Goal: Task Accomplishment & Management: Use online tool/utility

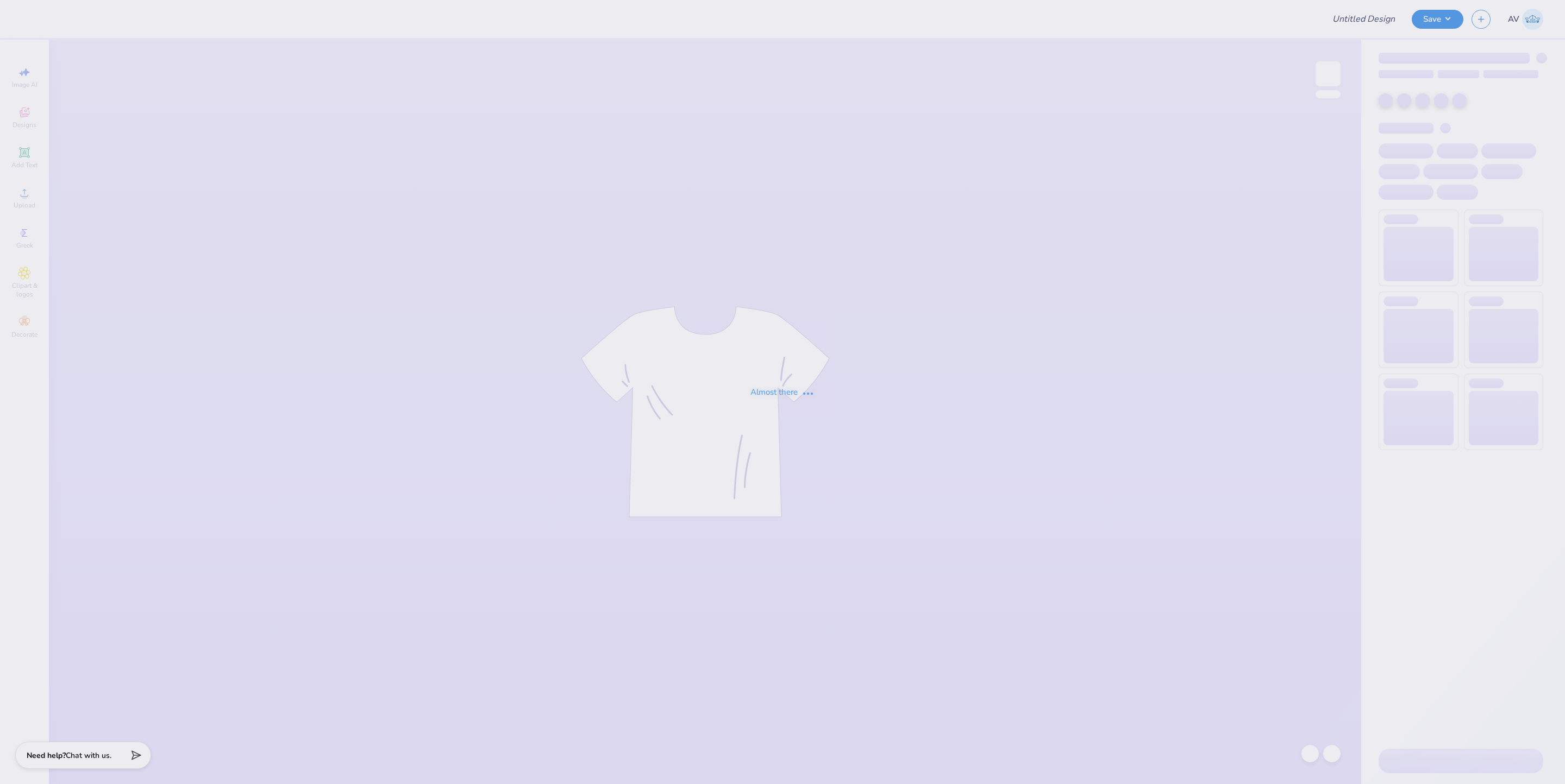
type input "parents wknd"
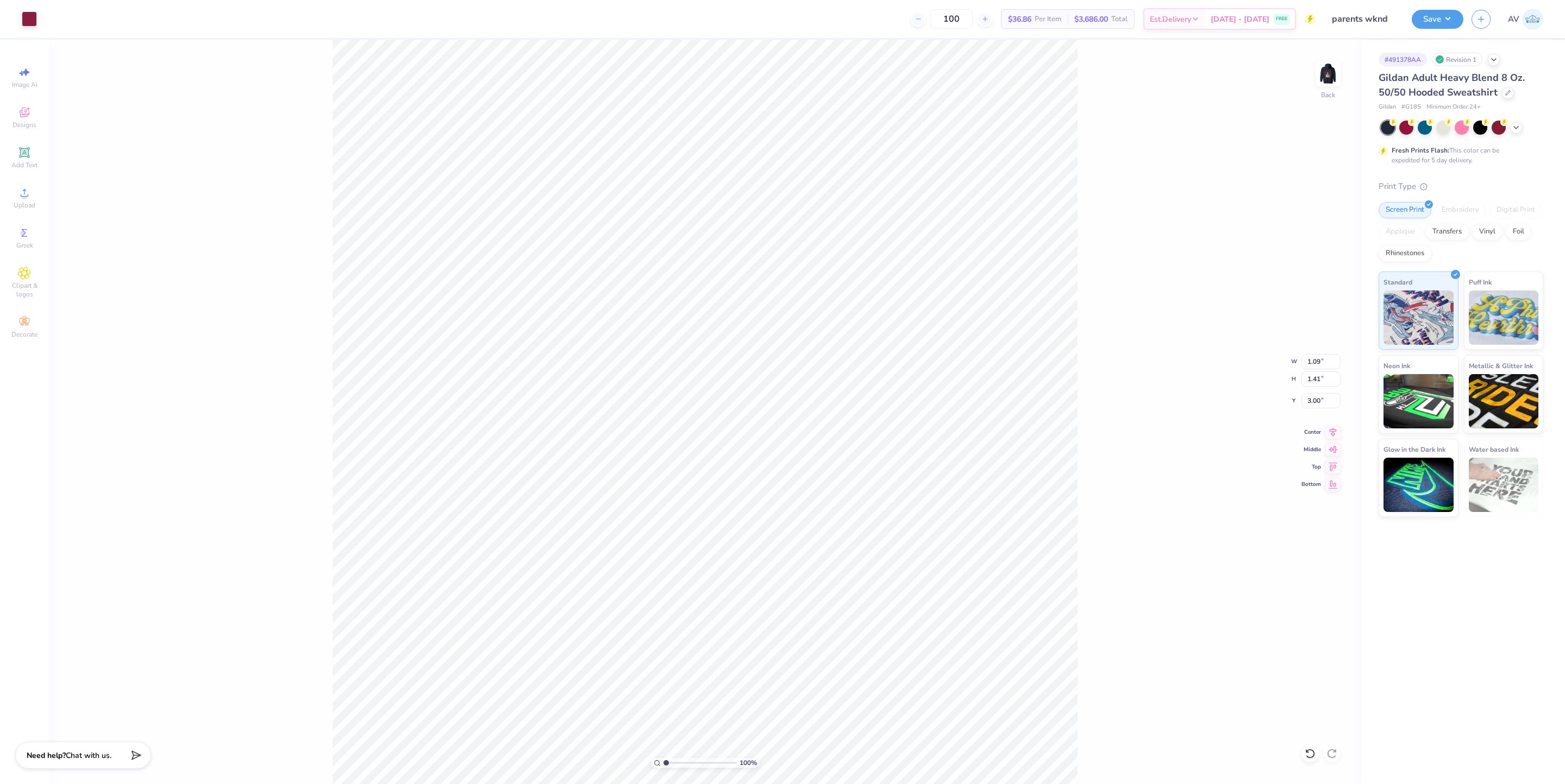
type input "1.39"
type textarea "x"
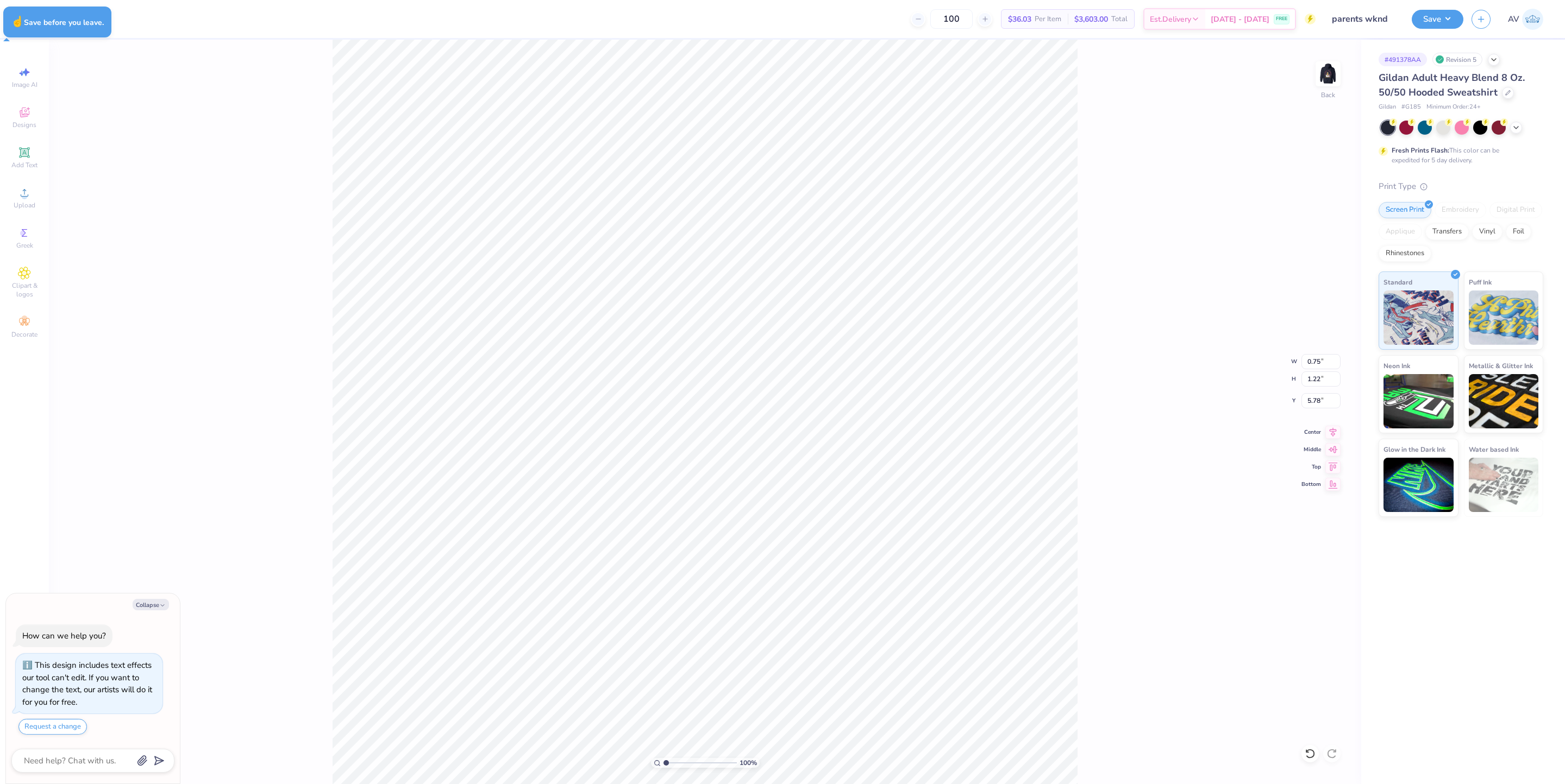
type textarea "x"
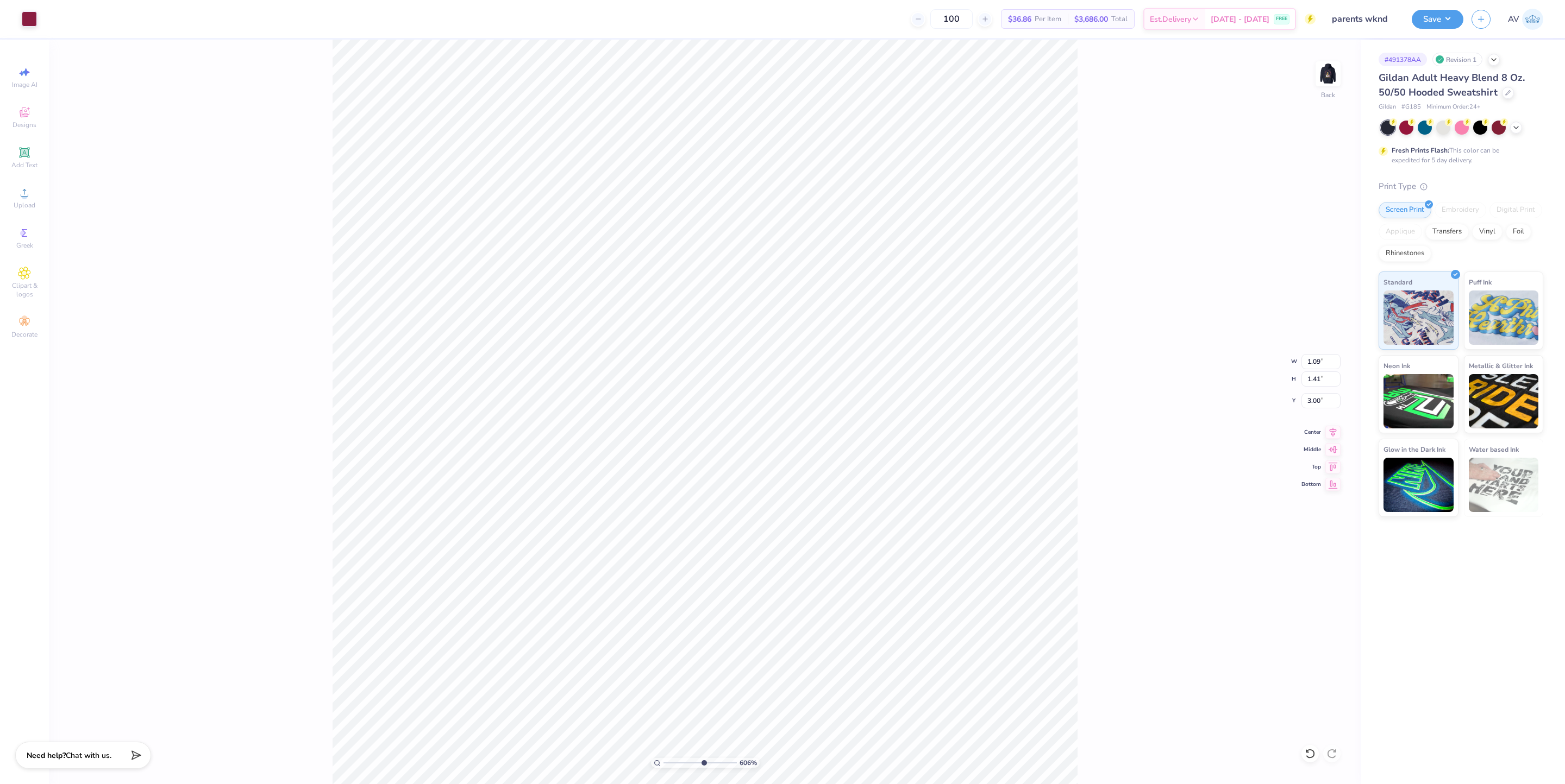
type input "6.0550979087749"
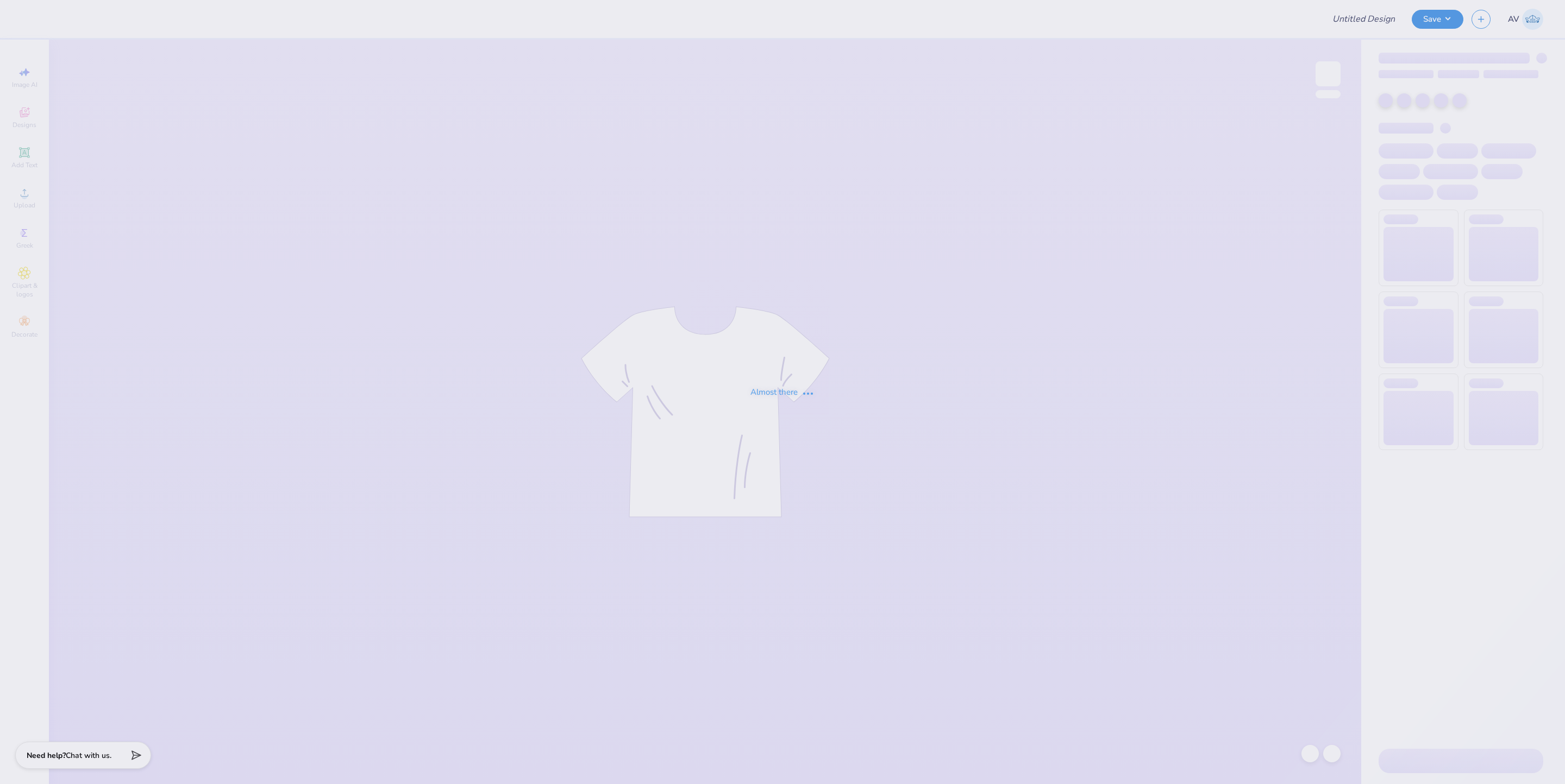
type input "parents wknd"
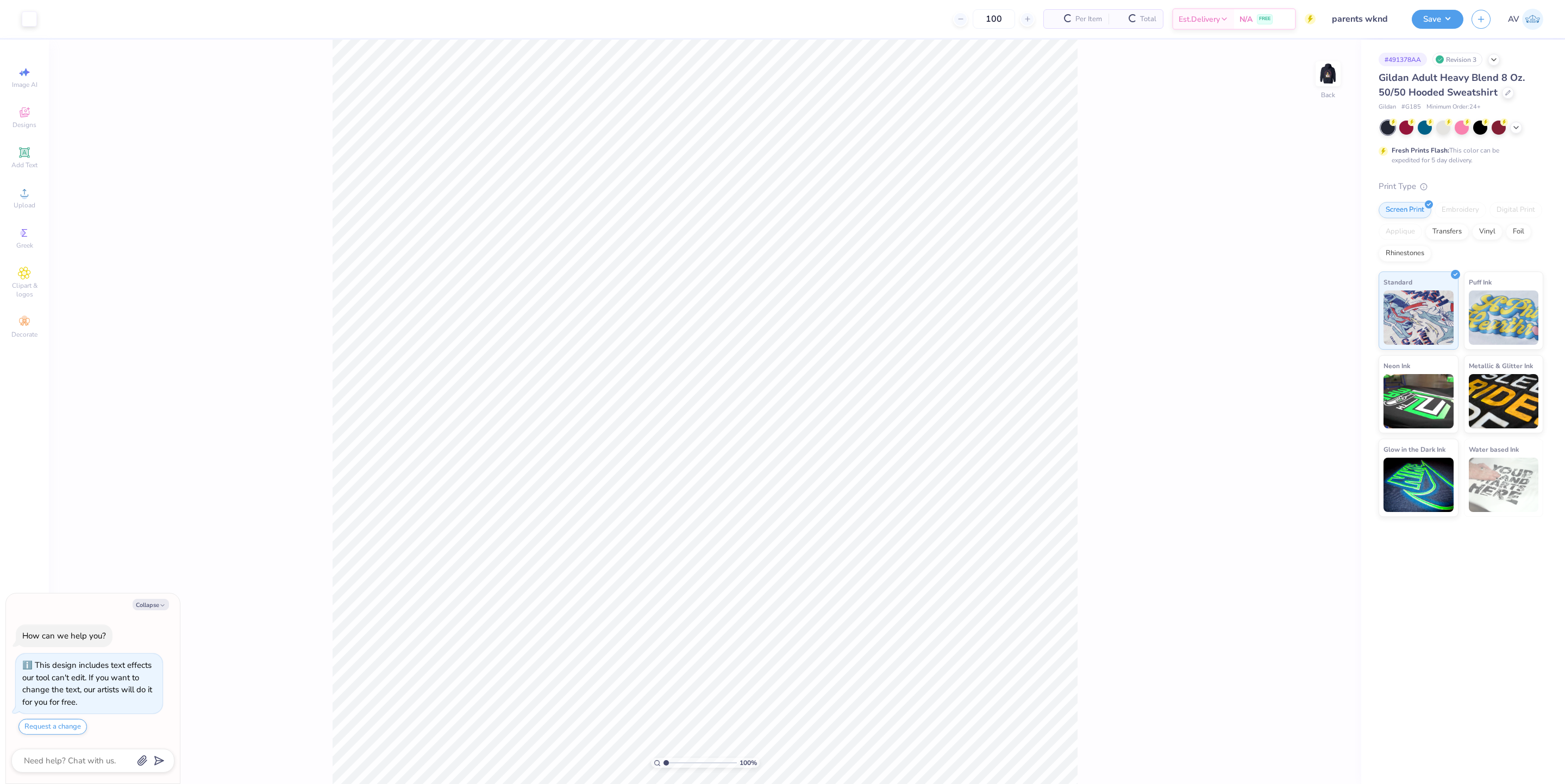
type textarea "x"
type input "3.8600317548366"
type textarea "x"
type input "3.8600317548366"
type textarea "x"
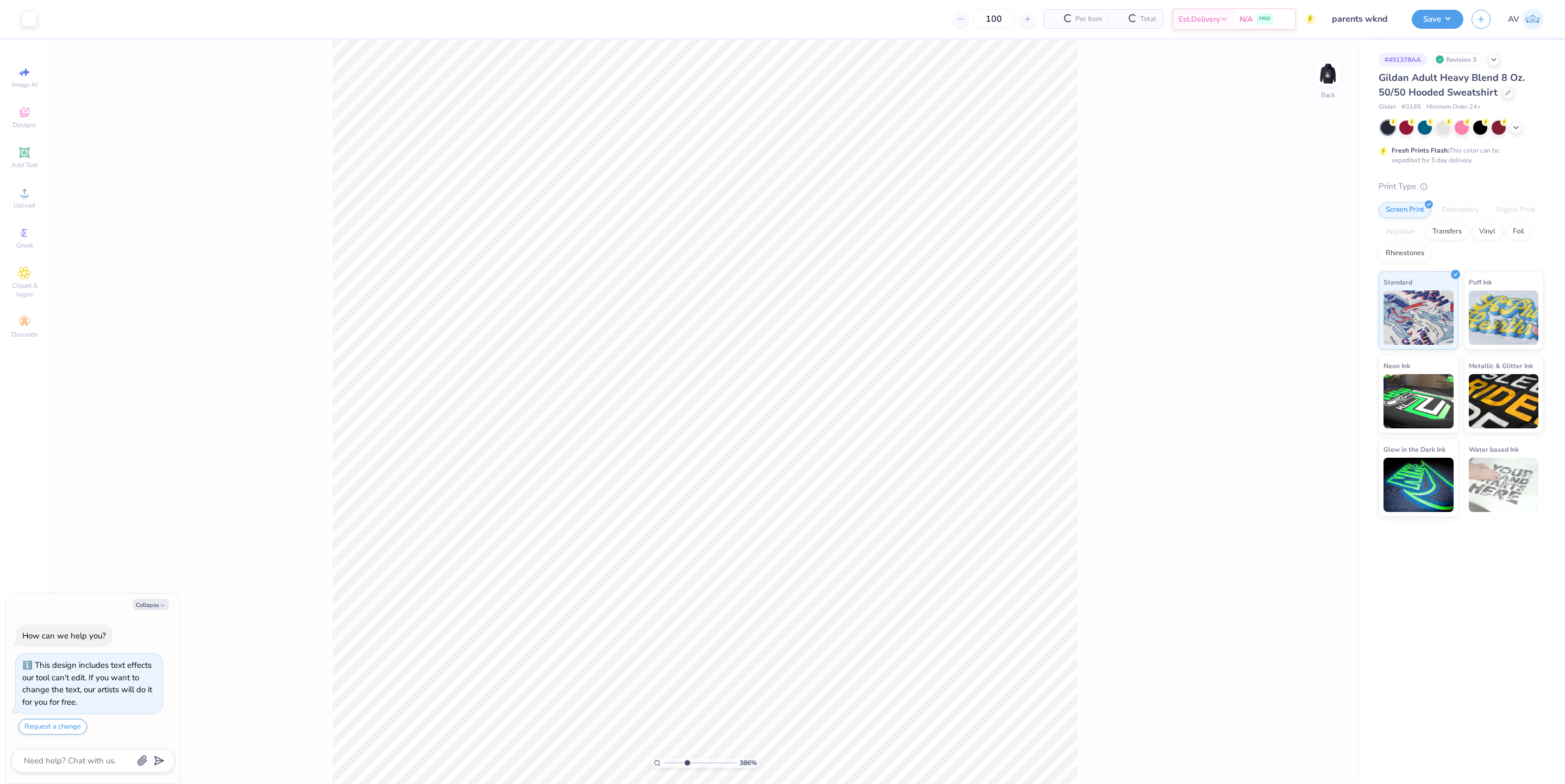
type input "3.8600317548366"
type textarea "x"
type input "3.8600317548366"
type textarea "x"
type input "3.8600317548366"
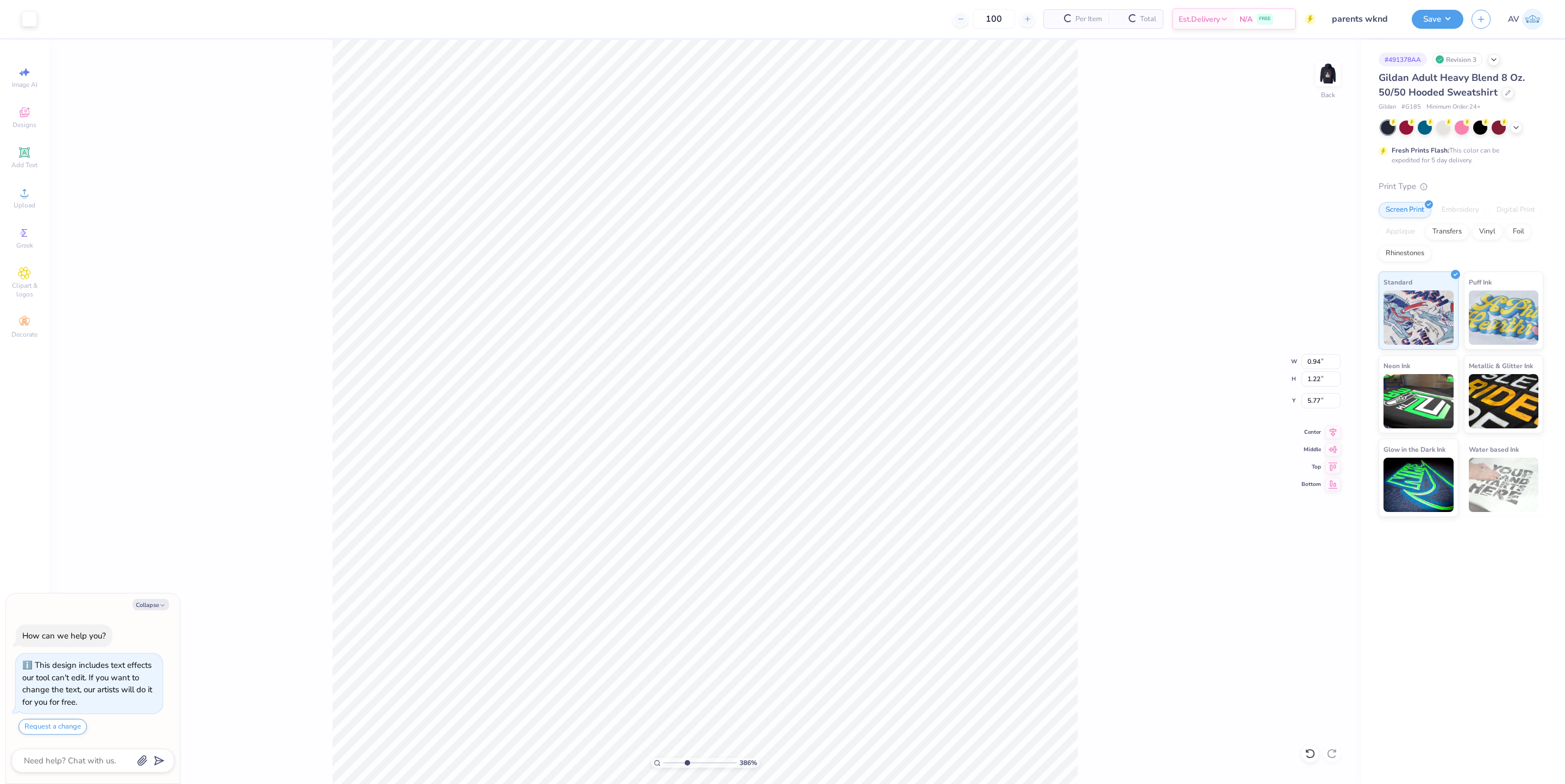
type textarea "x"
type input "3.8600317548366"
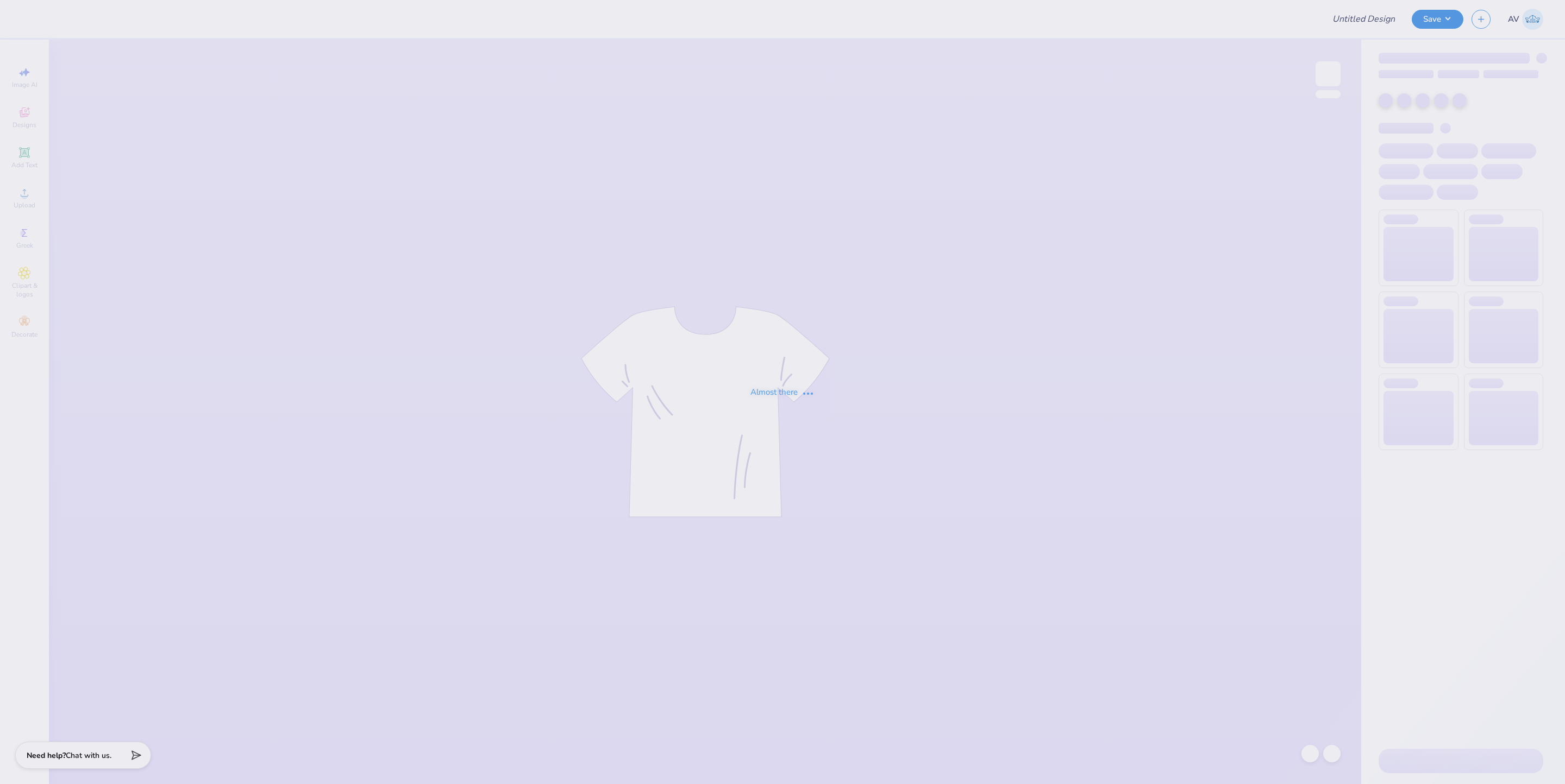
type input "General Merch"
type input "Recruitment Idea"
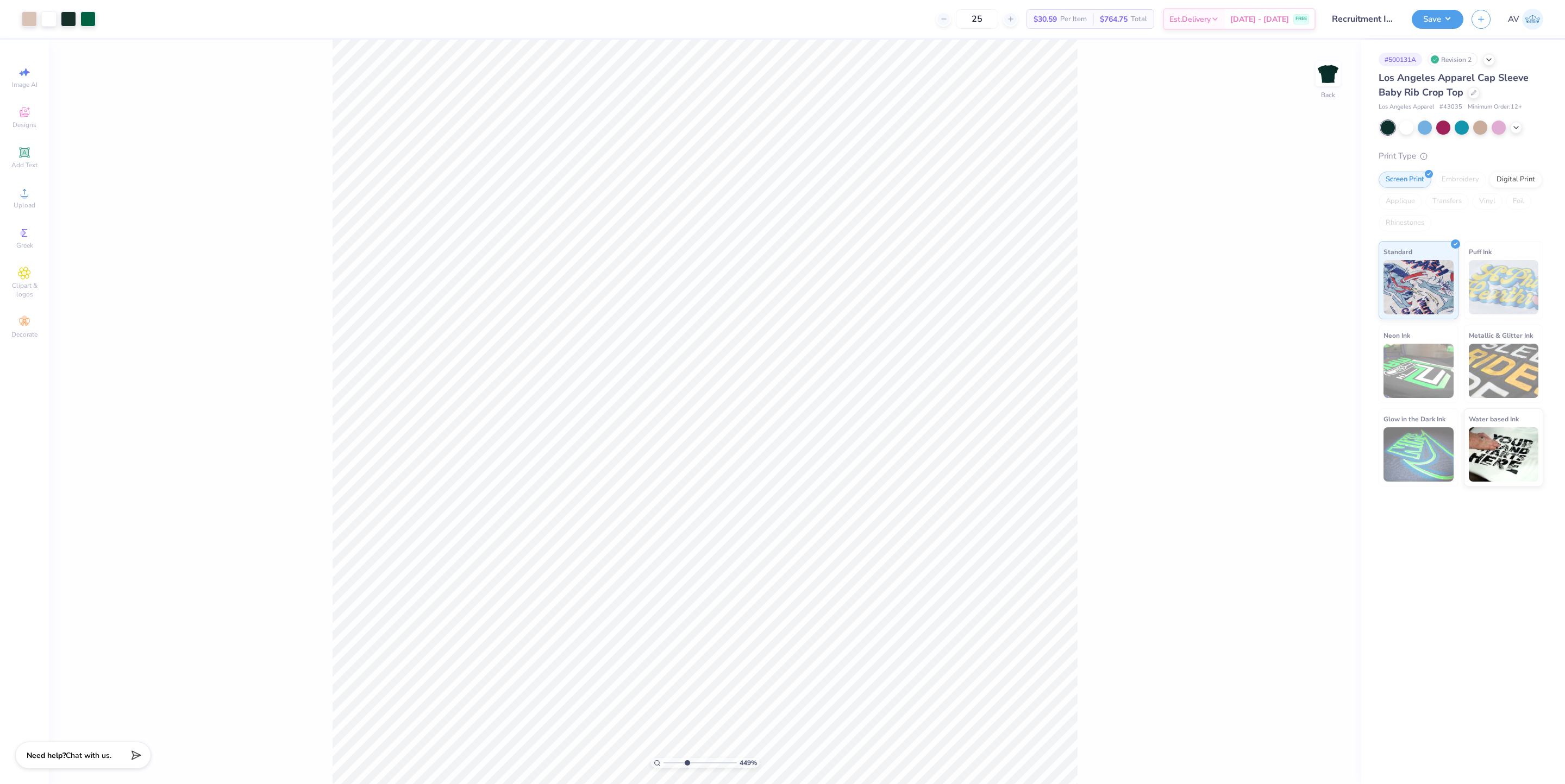
type input "4.48505364154282"
type input "5.72"
type input "2.82"
type input "3.56"
type input "2.11779452297498"
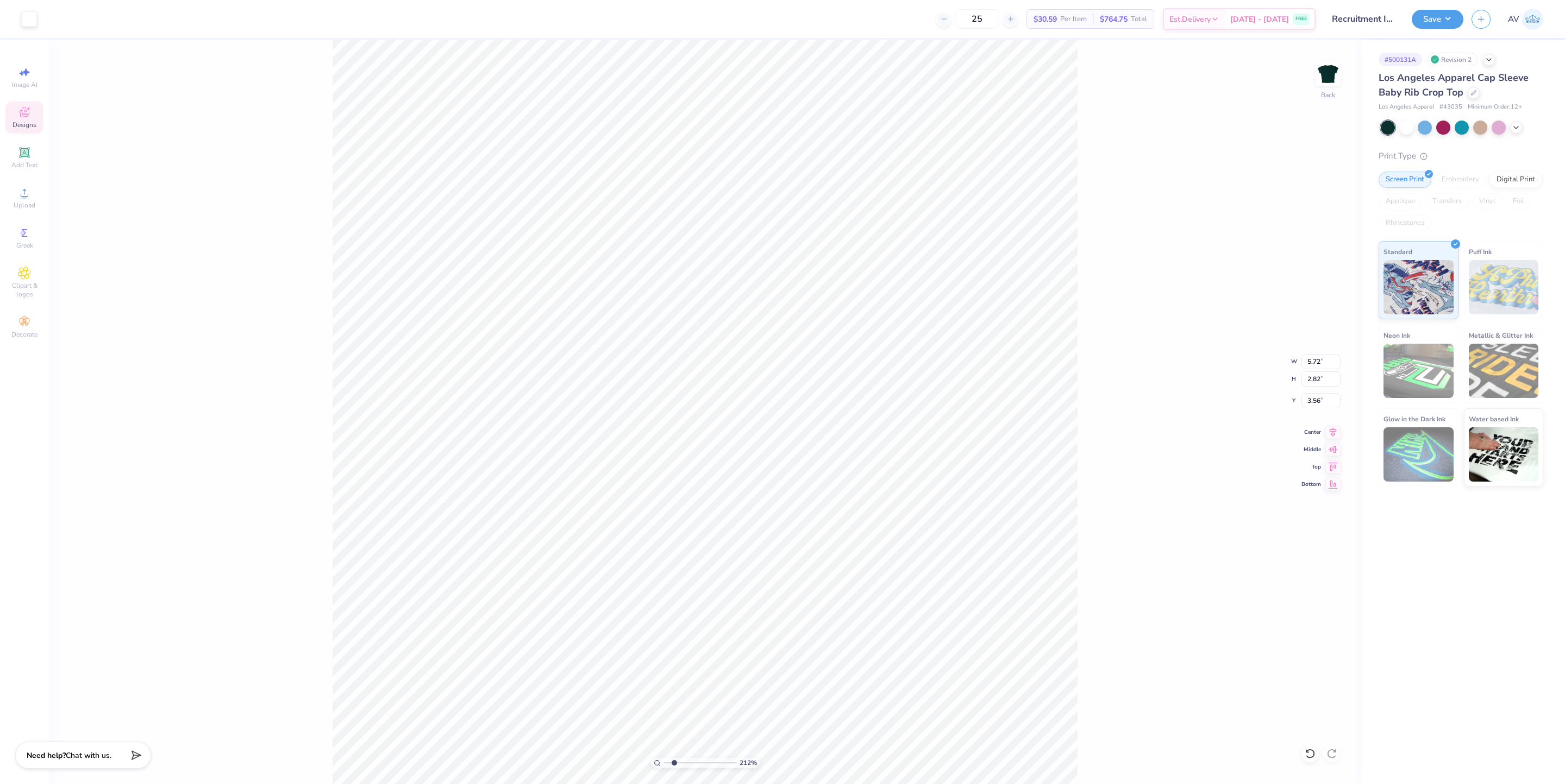
type input "3.70"
type input "1.94"
type input "3.92"
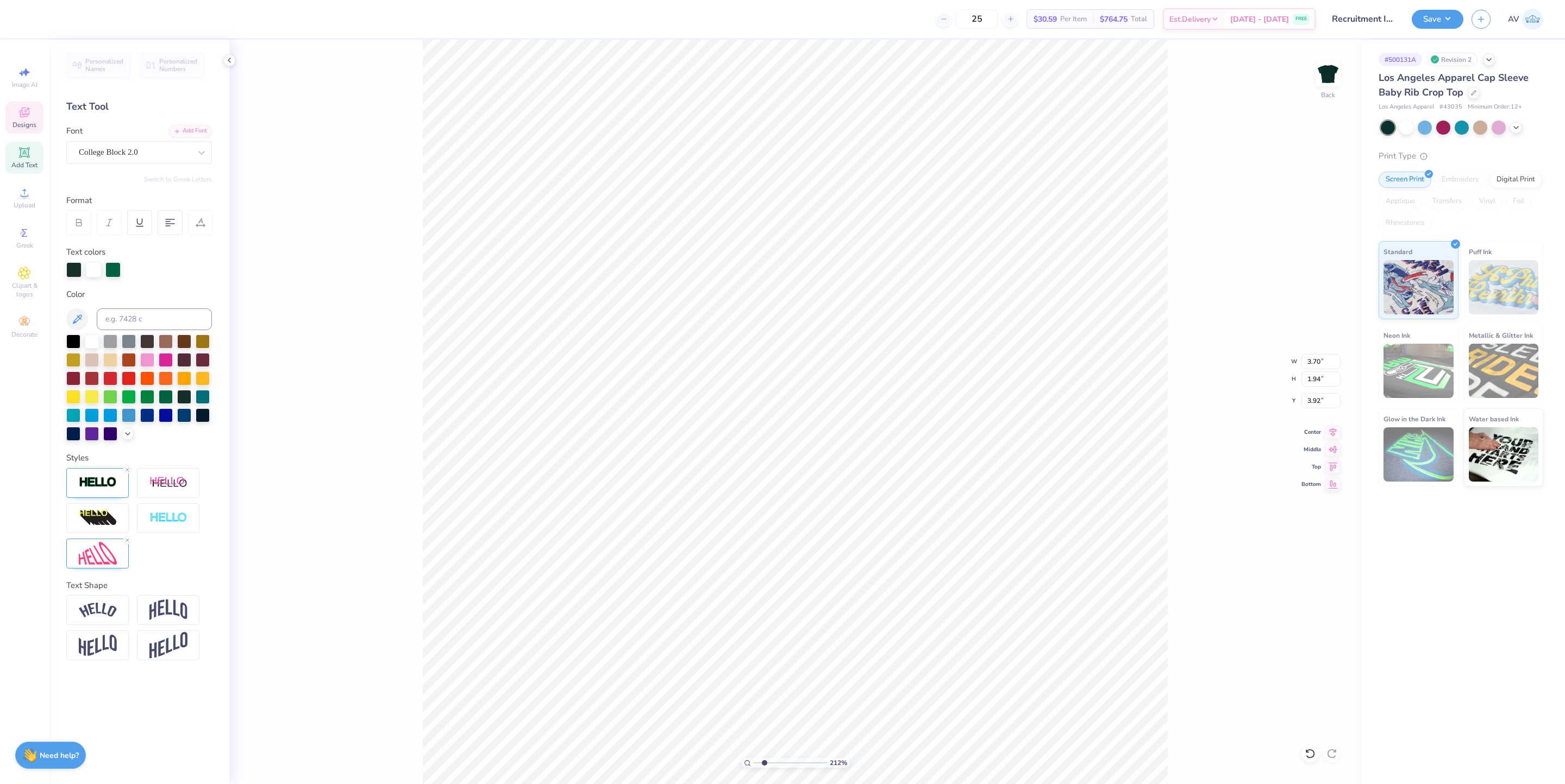
type input "2.11779452297498"
type input "5.54"
type input "2.11779452297498"
type input "5.72"
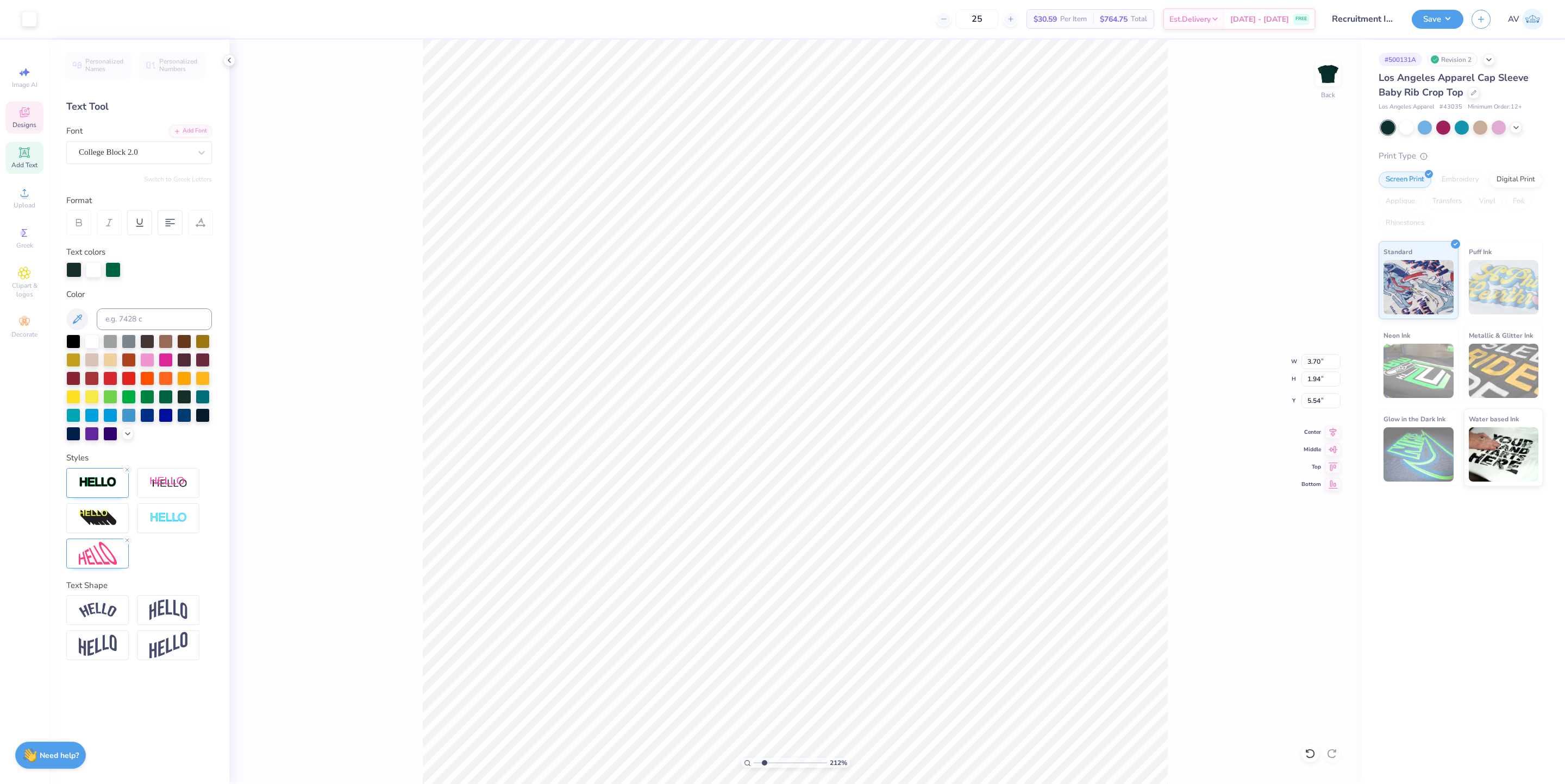
type input "2.82"
type input "3.56"
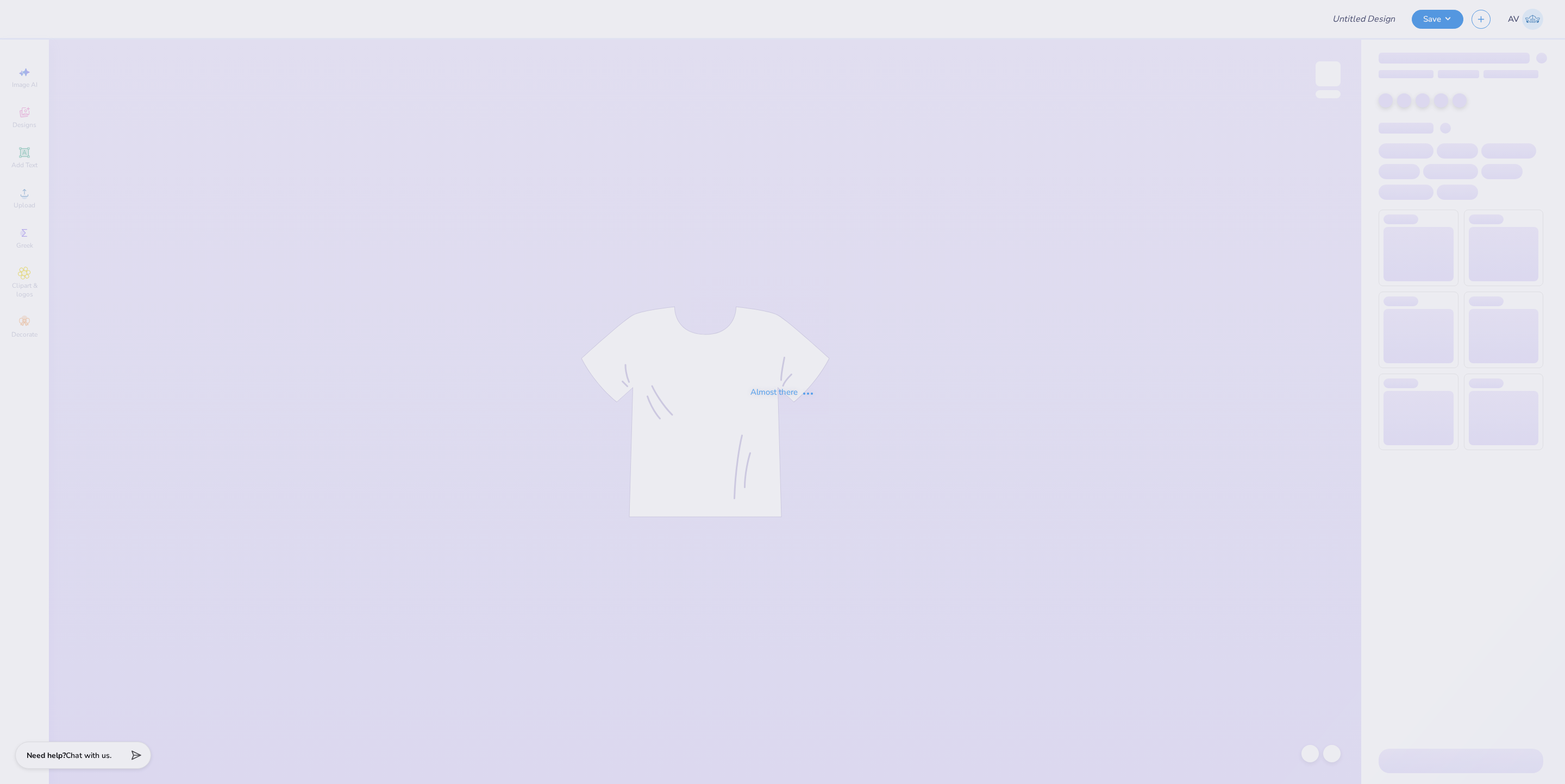
type input "[PERSON_NAME] : [GEOGRAPHIC_DATA]"
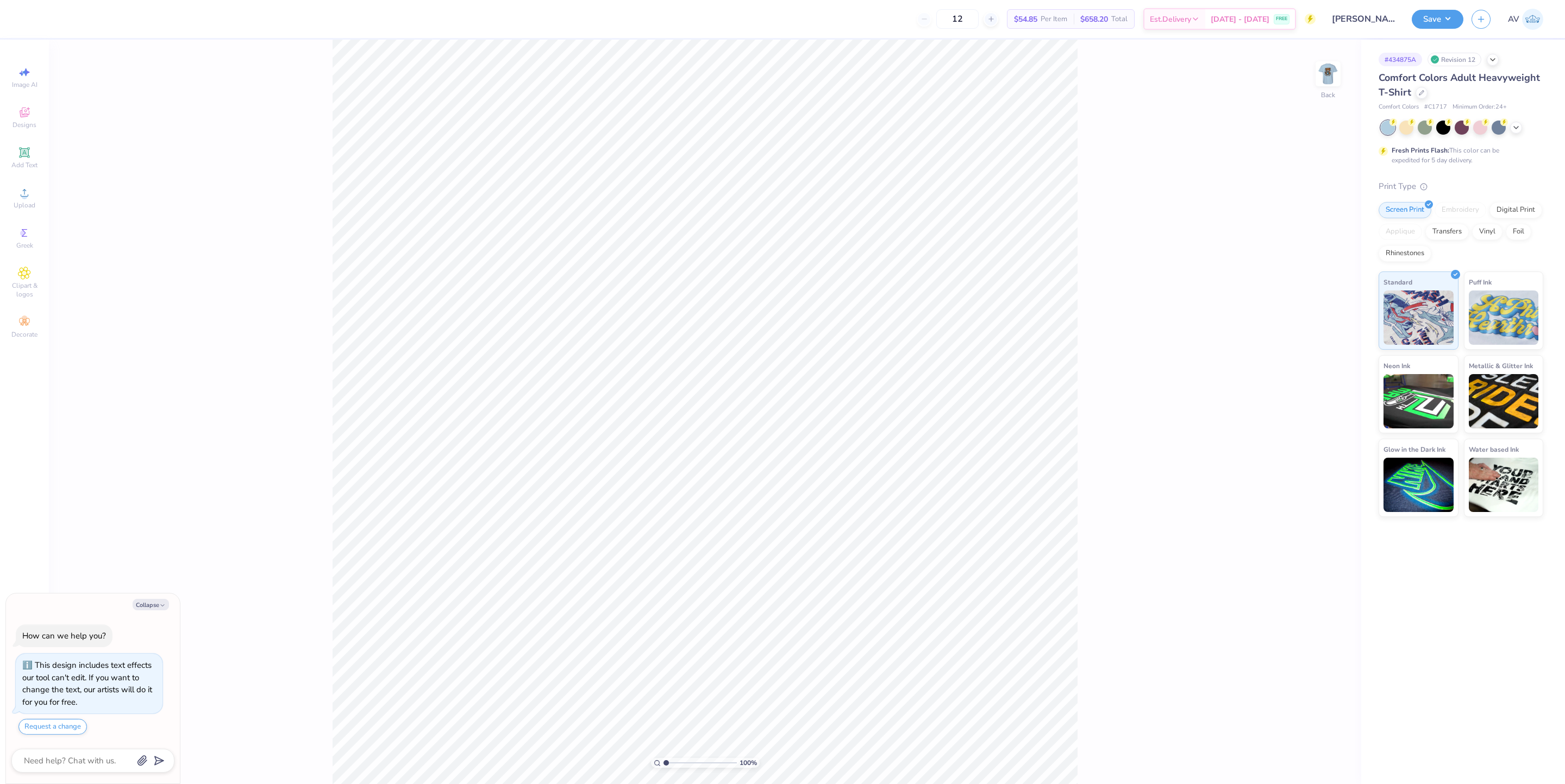
type textarea "x"
